Goal: Navigation & Orientation: Find specific page/section

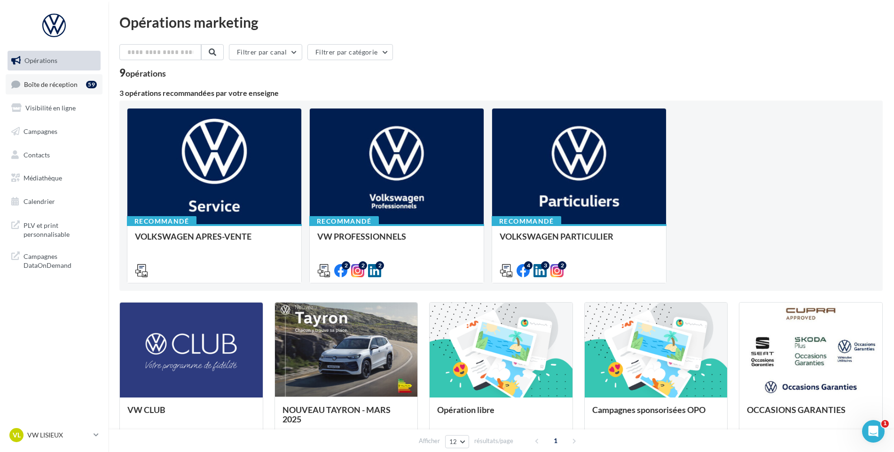
click at [28, 76] on link "Boîte de réception 59" at bounding box center [54, 84] width 97 height 20
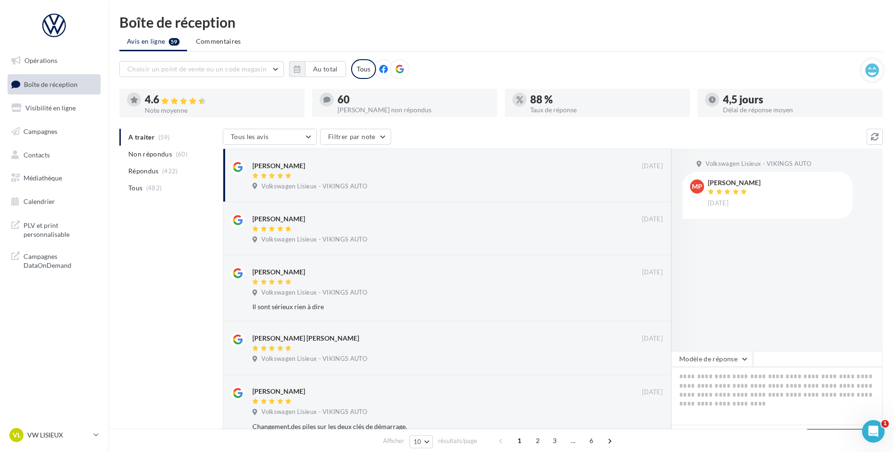
click at [82, 425] on nav "Opérations Boîte de réception Visibilité en ligne Campagnes Contacts Médiathèqu…" at bounding box center [54, 226] width 108 height 452
click at [77, 429] on div "VL VW LISIEUX vw-lis-vau" at bounding box center [49, 435] width 80 height 14
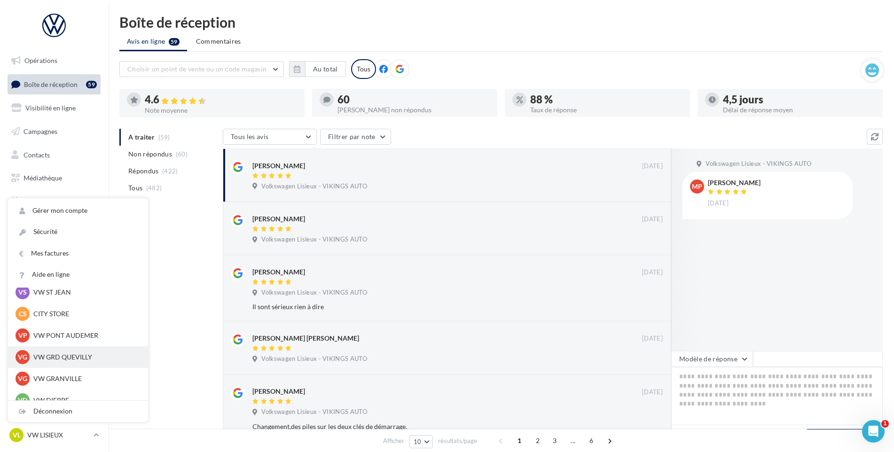
scroll to position [162, 0]
click at [70, 358] on p "VW GRD QUEVILLY" at bounding box center [84, 357] width 103 height 9
